Goal: Information Seeking & Learning: Learn about a topic

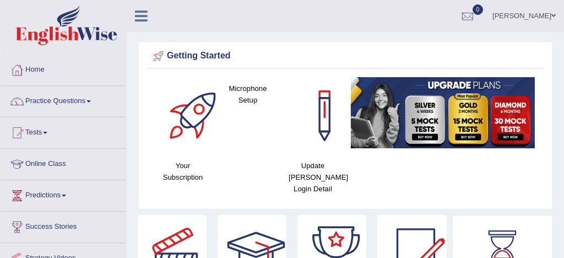
click at [59, 100] on link "Practice Questions" at bounding box center [64, 100] width 126 height 28
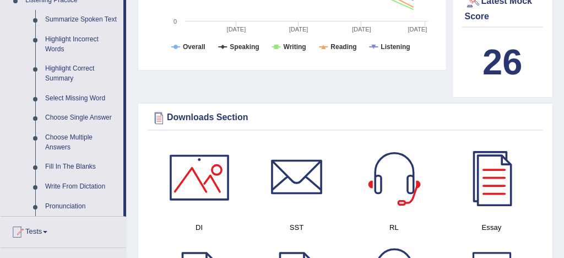
scroll to position [497, 0]
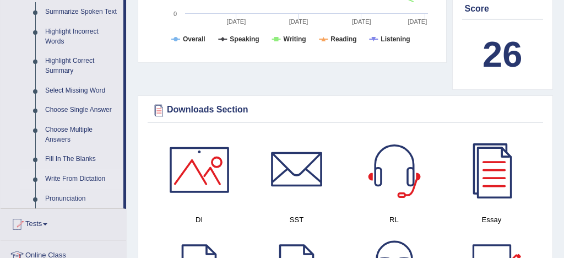
click at [88, 188] on link "Write From Dictation" at bounding box center [81, 179] width 83 height 20
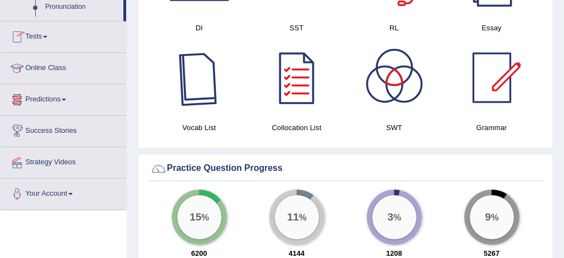
scroll to position [782, 0]
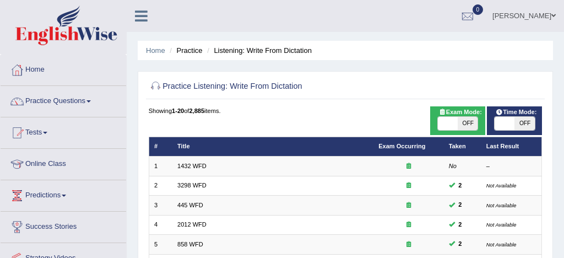
click at [450, 122] on span at bounding box center [448, 123] width 20 height 13
checkbox input "true"
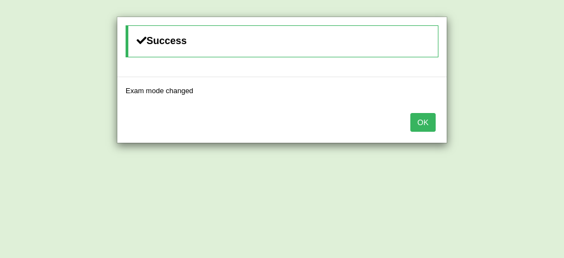
click at [422, 122] on button "OK" at bounding box center [422, 122] width 25 height 19
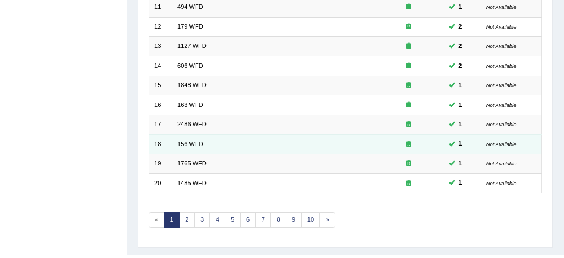
scroll to position [377, 0]
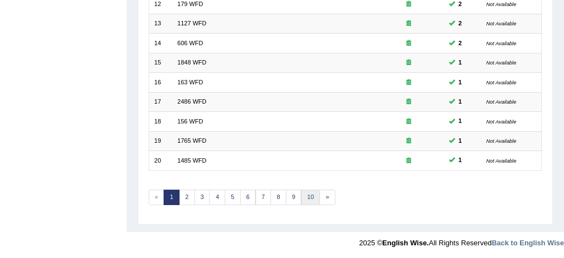
click at [310, 196] on link "10" at bounding box center [310, 197] width 19 height 15
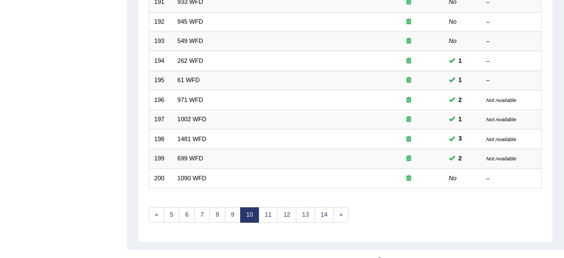
scroll to position [377, 0]
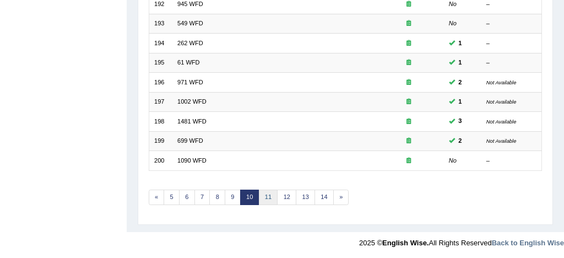
click at [268, 193] on link "11" at bounding box center [268, 197] width 19 height 15
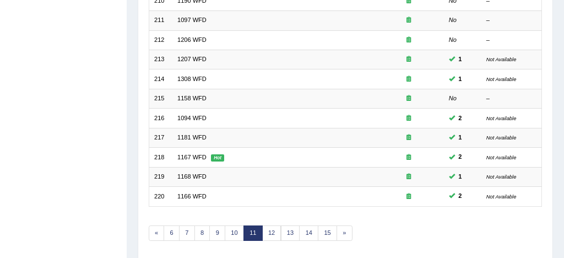
scroll to position [343, 0]
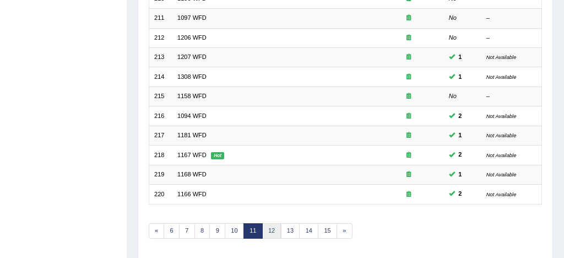
click at [269, 230] on link "12" at bounding box center [271, 230] width 19 height 15
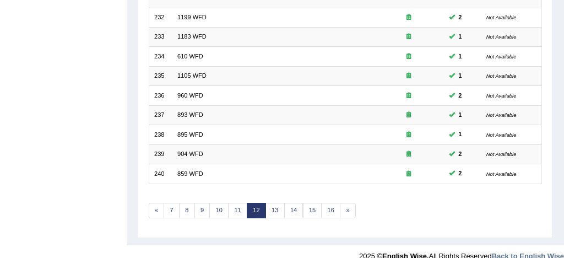
scroll to position [377, 0]
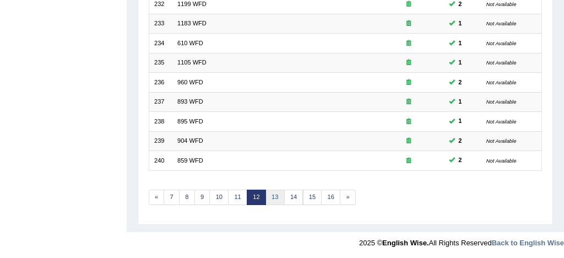
click at [274, 196] on link "13" at bounding box center [275, 197] width 19 height 15
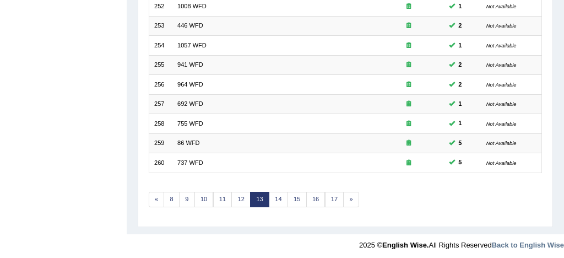
scroll to position [375, 0]
click at [276, 197] on link "14" at bounding box center [278, 199] width 19 height 15
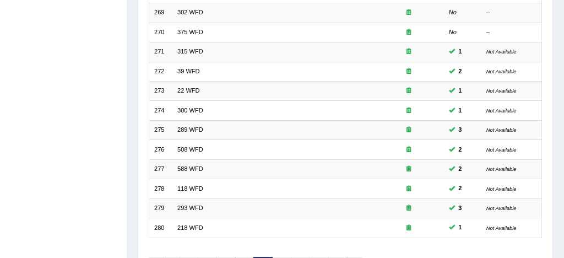
scroll to position [377, 0]
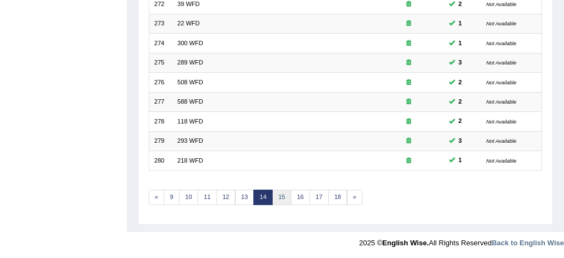
click at [279, 196] on link "15" at bounding box center [281, 197] width 19 height 15
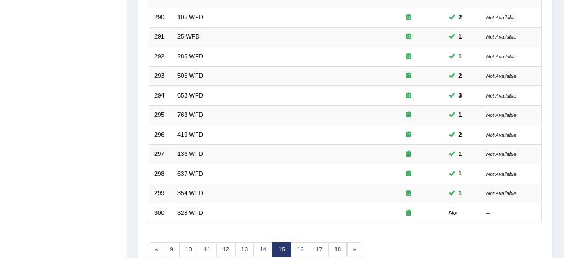
scroll to position [377, 0]
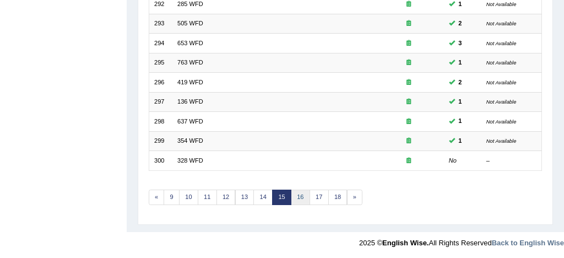
click at [302, 194] on link "16" at bounding box center [300, 197] width 19 height 15
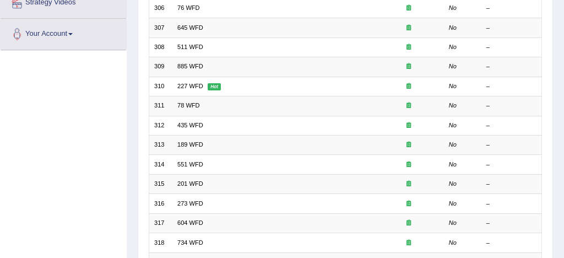
scroll to position [377, 0]
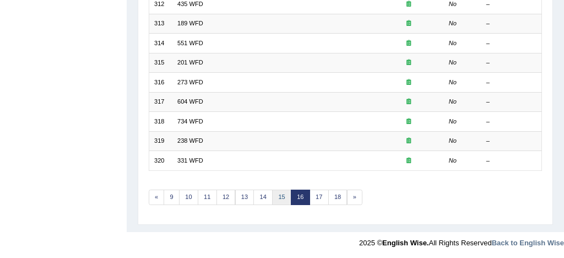
click at [281, 195] on link "15" at bounding box center [281, 197] width 19 height 15
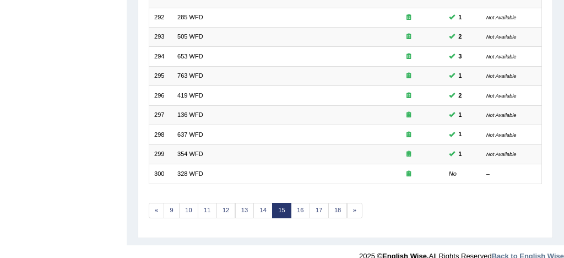
scroll to position [377, 0]
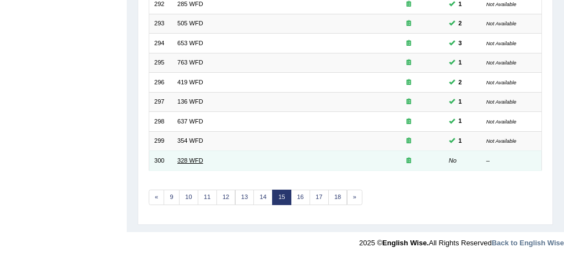
click at [189, 160] on link "328 WFD" at bounding box center [190, 160] width 26 height 7
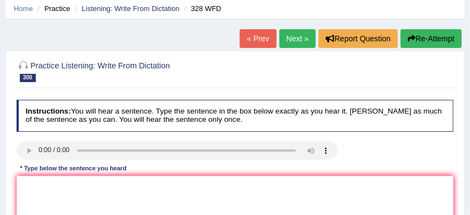
scroll to position [51, 0]
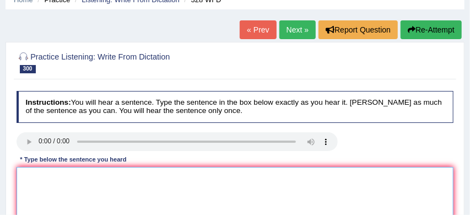
click at [73, 182] on textarea at bounding box center [235, 212] width 437 height 91
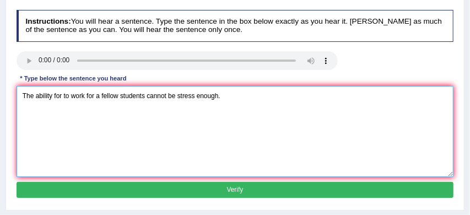
scroll to position [143, 0]
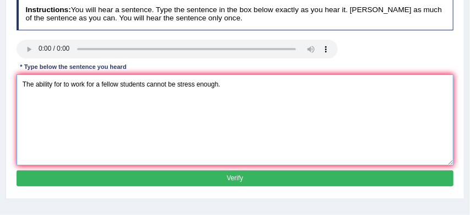
type textarea "The ability for to work for a fellow students cannot be stress enough."
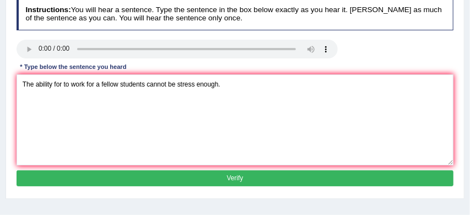
click at [183, 176] on button "Verify" at bounding box center [235, 178] width 437 height 16
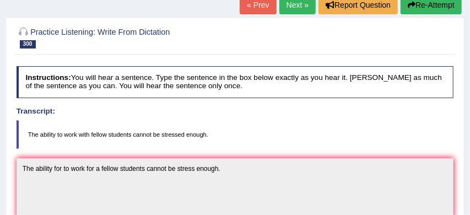
scroll to position [69, 0]
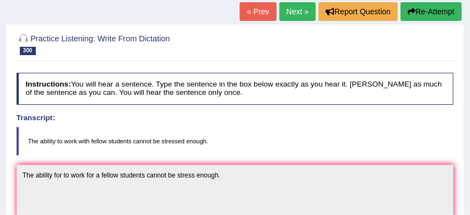
click at [293, 12] on link "Next »" at bounding box center [297, 11] width 36 height 19
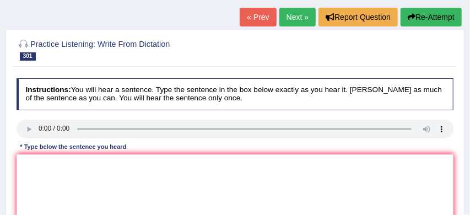
scroll to position [64, 0]
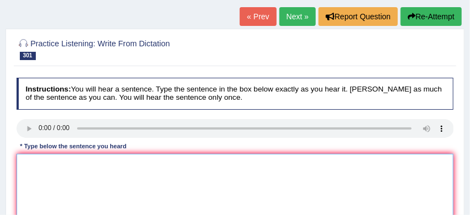
click at [31, 161] on textarea at bounding box center [235, 199] width 437 height 91
click at [98, 165] on textarea "The electronic course in" at bounding box center [235, 199] width 437 height 91
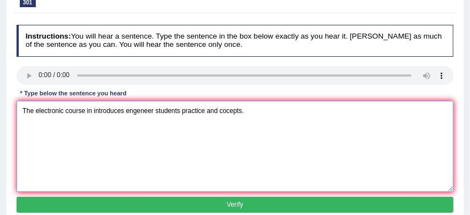
scroll to position [132, 0]
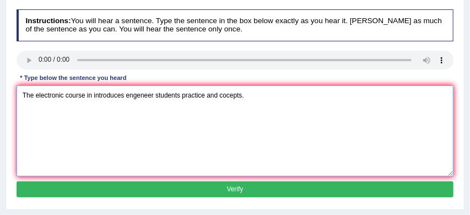
type textarea "The electronic course in introduces engeneer students practice and cocepts."
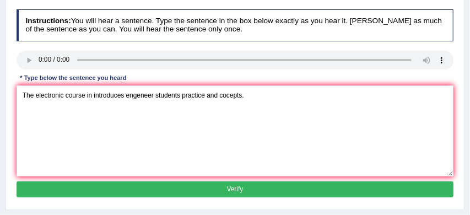
click at [169, 184] on button "Verify" at bounding box center [235, 189] width 437 height 16
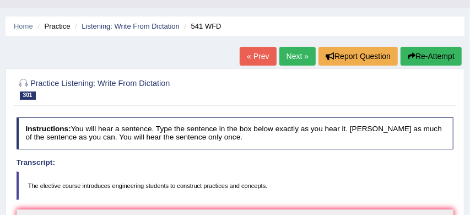
scroll to position [24, 0]
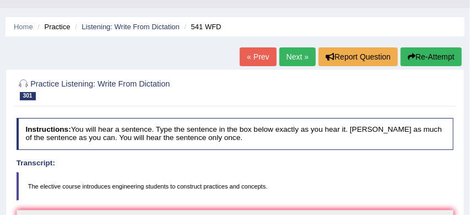
click at [291, 56] on link "Next »" at bounding box center [297, 56] width 36 height 19
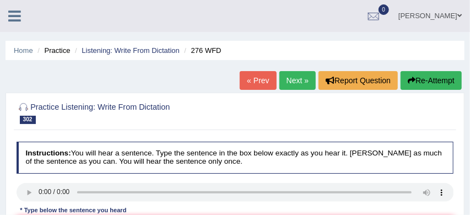
scroll to position [46, 0]
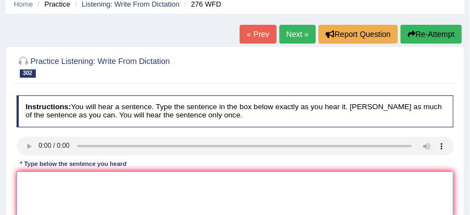
click at [29, 184] on textarea at bounding box center [235, 216] width 437 height 91
click at [126, 180] on textarea "The they supposed to the scientific question" at bounding box center [235, 216] width 437 height 91
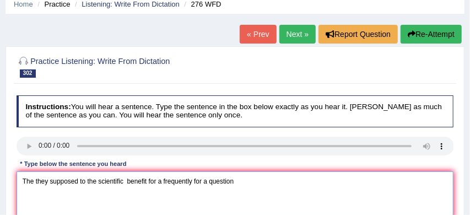
click at [236, 180] on textarea "The they supposed to the scientific benefit for a frequently for a question" at bounding box center [235, 216] width 437 height 91
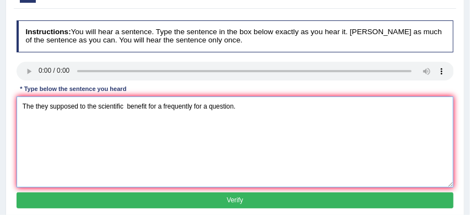
scroll to position [136, 0]
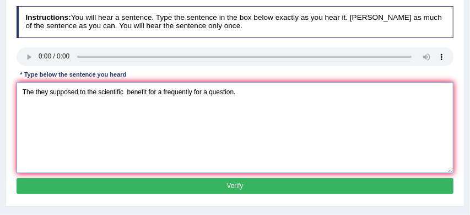
type textarea "The they supposed to the scientific benefit for a frequently for a question."
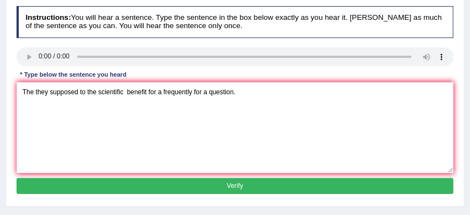
click at [275, 183] on button "Verify" at bounding box center [235, 186] width 437 height 16
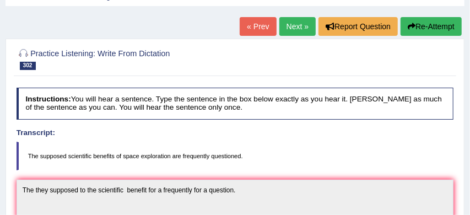
scroll to position [50, 0]
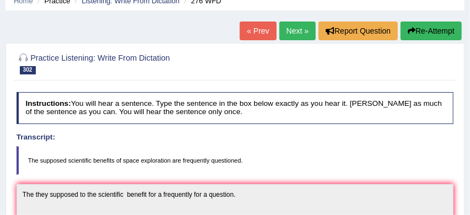
click at [435, 27] on button "Re-Attempt" at bounding box center [431, 30] width 61 height 19
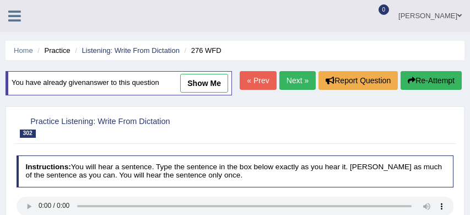
scroll to position [79, 0]
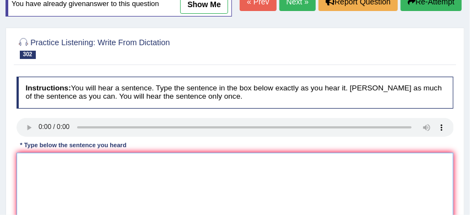
click at [92, 186] on textarea at bounding box center [235, 198] width 437 height 91
click at [120, 186] on textarea "The supposed scientific benefits" at bounding box center [235, 198] width 437 height 91
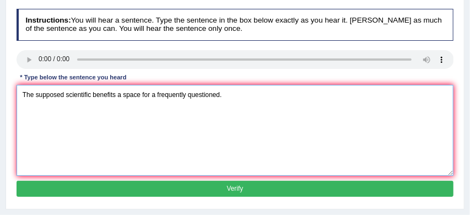
scroll to position [148, 0]
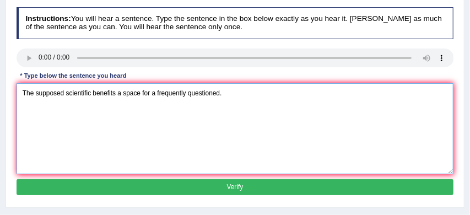
type textarea "The supposed scientific benefits a space for a frequently questioned."
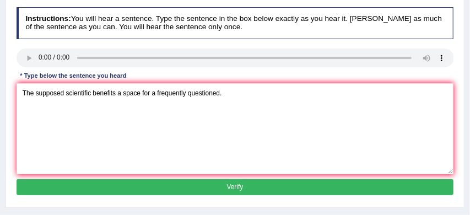
click at [192, 195] on button "Verify" at bounding box center [235, 187] width 437 height 16
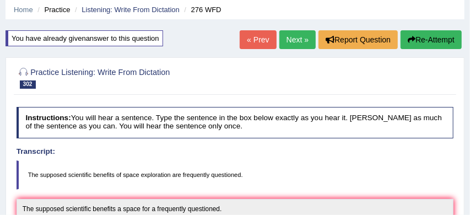
scroll to position [40, 0]
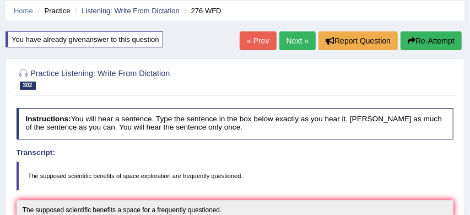
click at [297, 40] on link "Next »" at bounding box center [297, 40] width 36 height 19
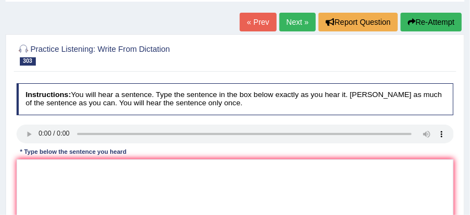
scroll to position [60, 0]
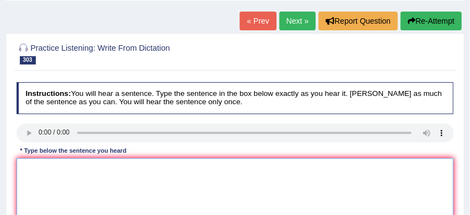
click at [21, 163] on textarea at bounding box center [235, 203] width 437 height 91
type textarea "This class will located structure of a essay."
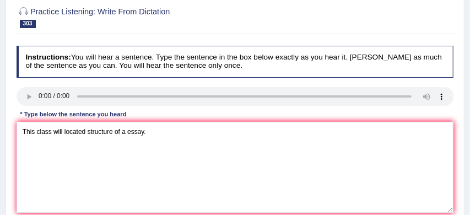
scroll to position [117, 0]
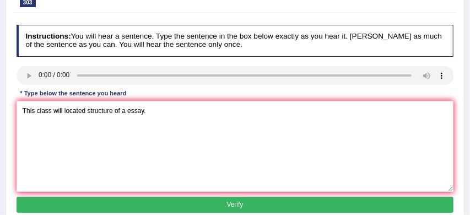
click at [215, 203] on button "Verify" at bounding box center [235, 205] width 437 height 16
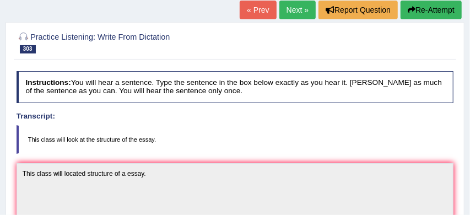
scroll to position [67, 0]
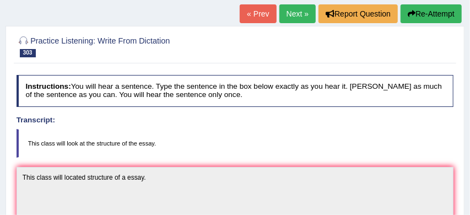
click at [430, 11] on button "Re-Attempt" at bounding box center [431, 13] width 61 height 19
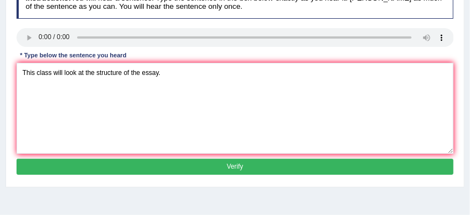
scroll to position [171, 0]
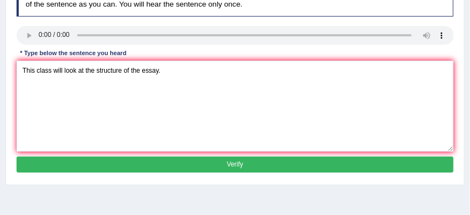
type textarea "This class will look at the structure of the essay."
click at [233, 172] on button "Verify" at bounding box center [235, 164] width 437 height 16
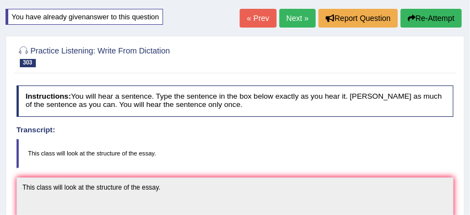
scroll to position [54, 0]
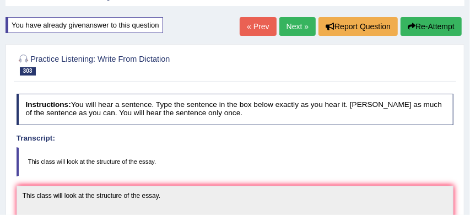
click at [291, 26] on link "Next »" at bounding box center [297, 26] width 36 height 19
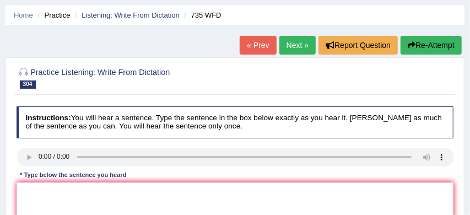
scroll to position [42, 0]
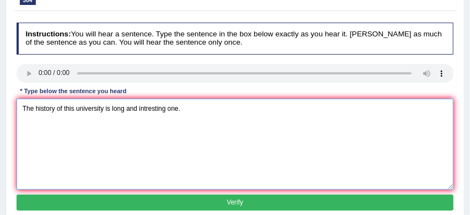
scroll to position [120, 0]
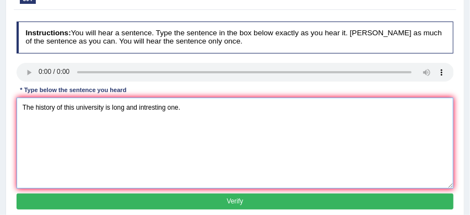
type textarea "The history of this university is long and intresting one."
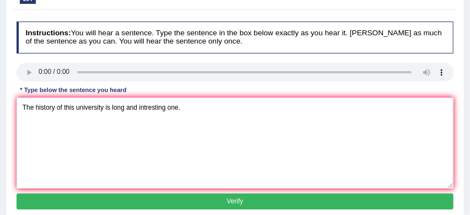
click at [144, 201] on button "Verify" at bounding box center [235, 201] width 437 height 16
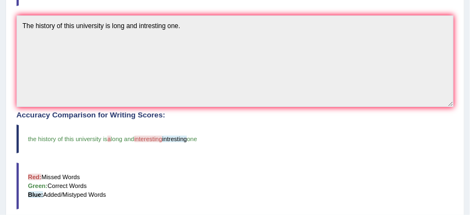
scroll to position [218, 0]
